Goal: Information Seeking & Learning: Learn about a topic

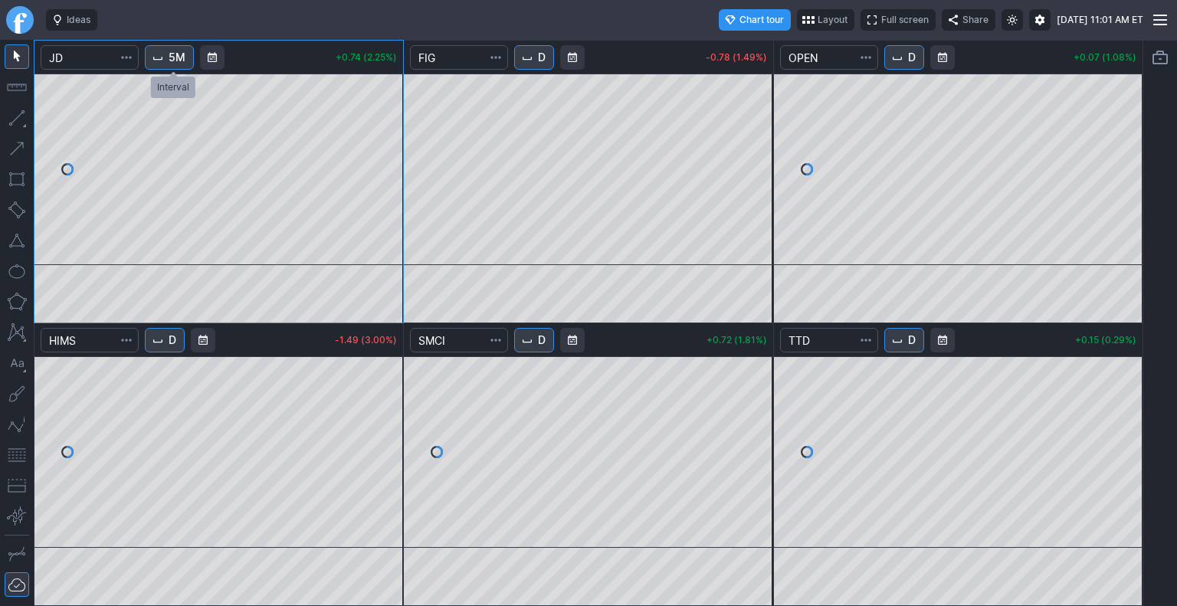
click at [179, 56] on span "5M" at bounding box center [177, 57] width 17 height 15
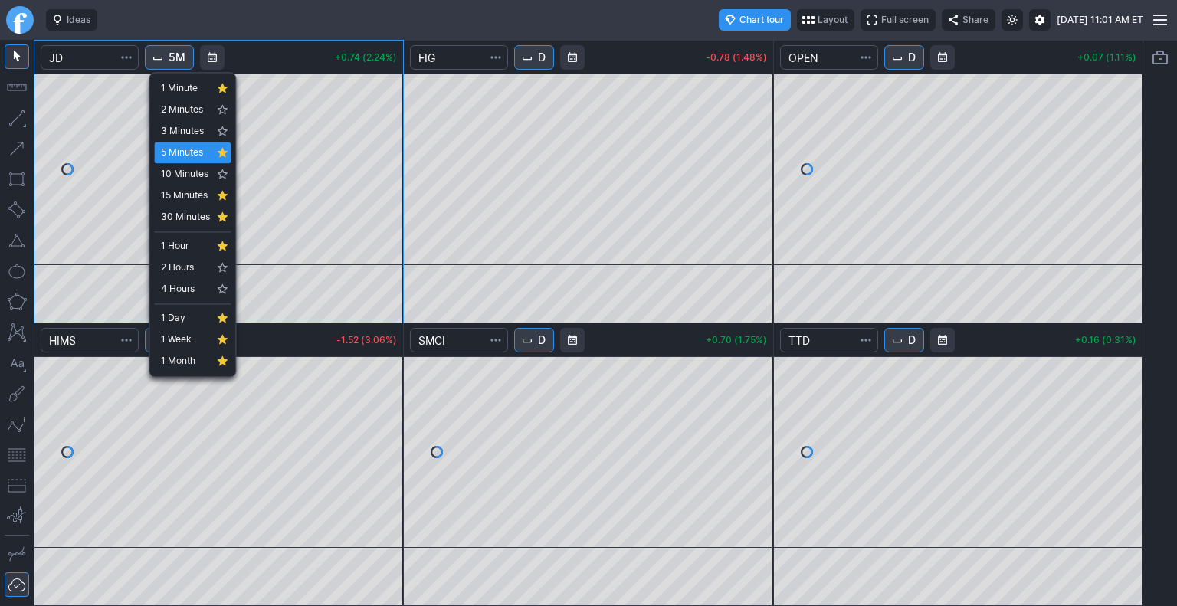
click at [25, 21] on div at bounding box center [588, 303] width 1177 height 606
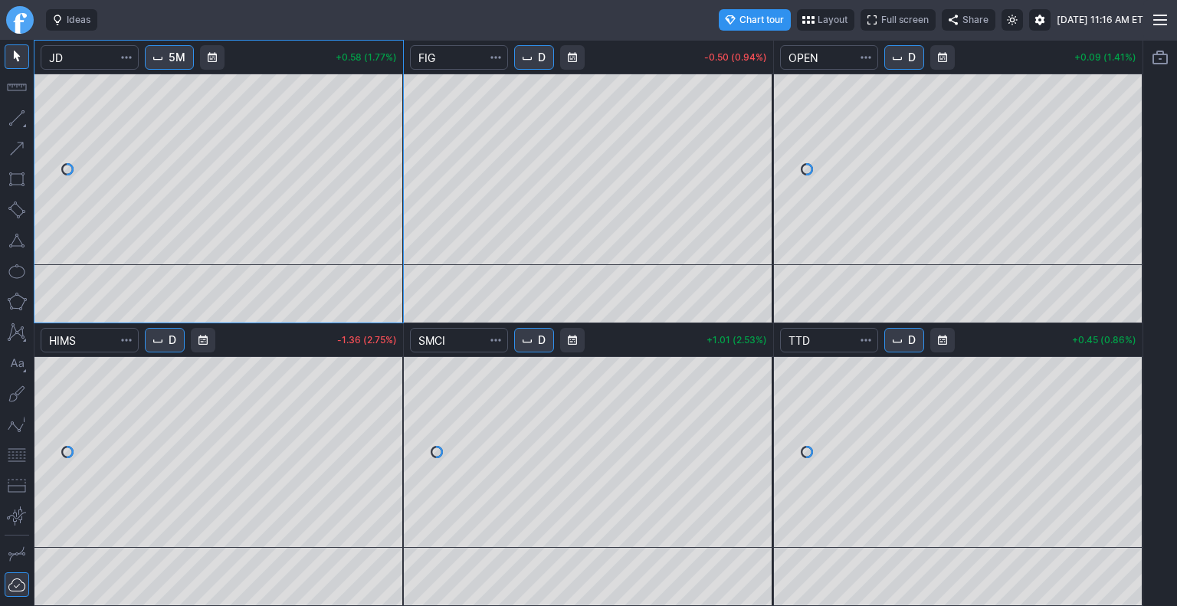
click at [25, 18] on link "Finviz.com" at bounding box center [20, 20] width 28 height 28
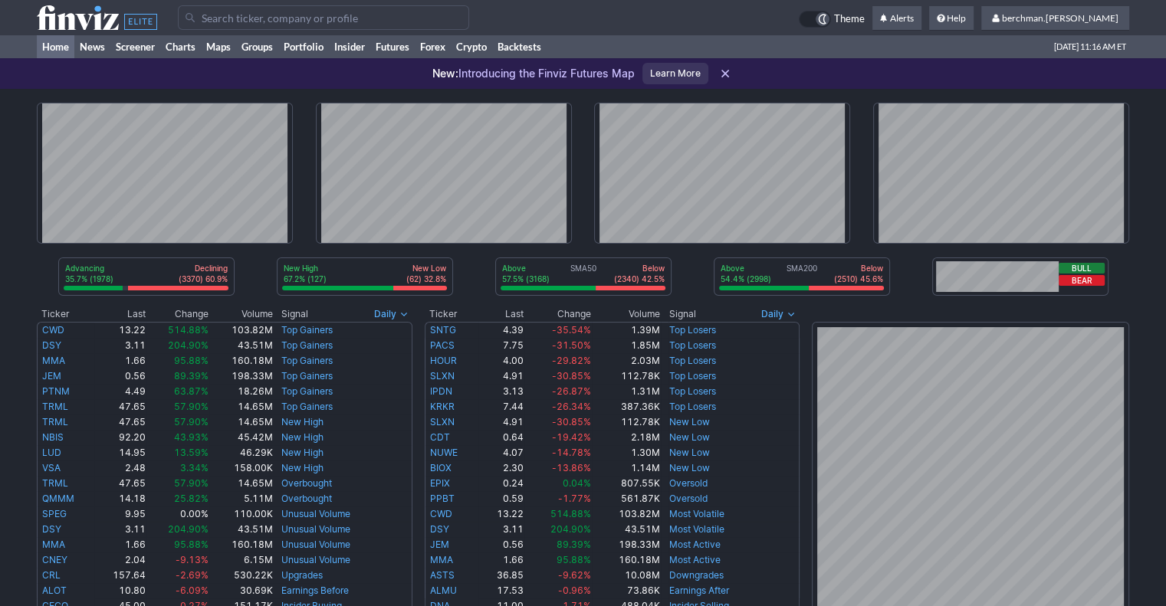
click at [336, 21] on input "Search" at bounding box center [323, 17] width 291 height 25
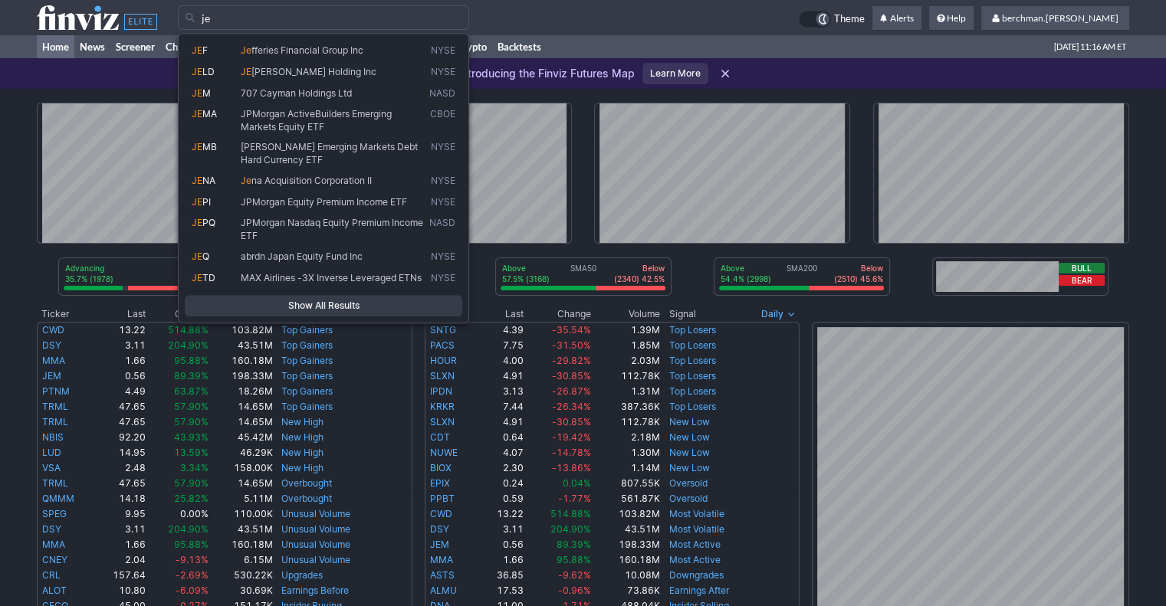
type input "j"
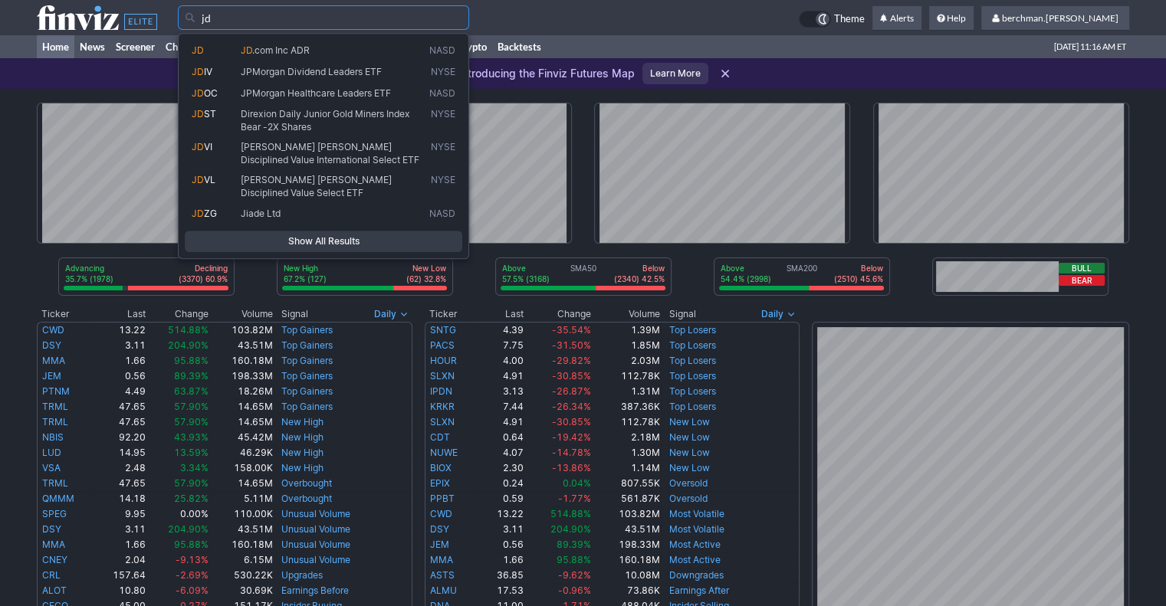
click at [322, 52] on span "JD .com Inc ADR" at bounding box center [332, 50] width 189 height 12
type input "JD"
